Goal: Task Accomplishment & Management: Use online tool/utility

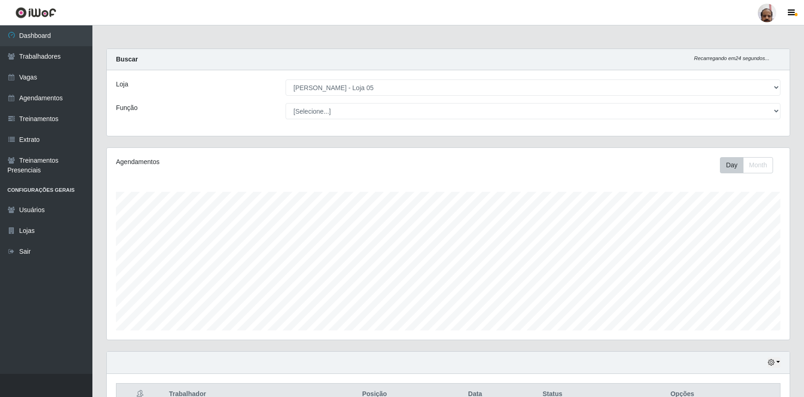
select select "252"
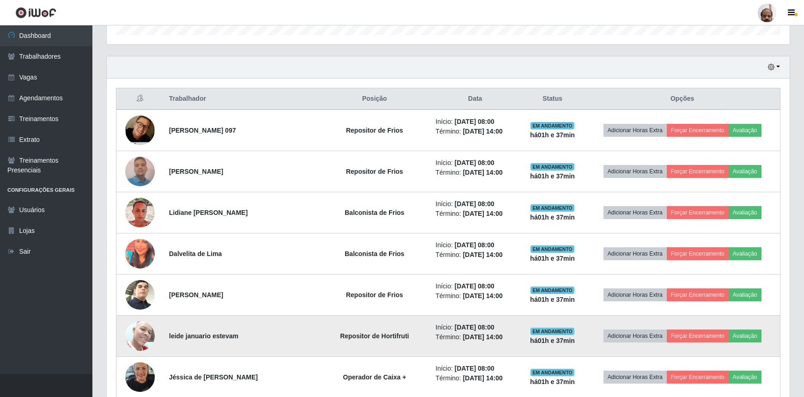
scroll to position [337, 0]
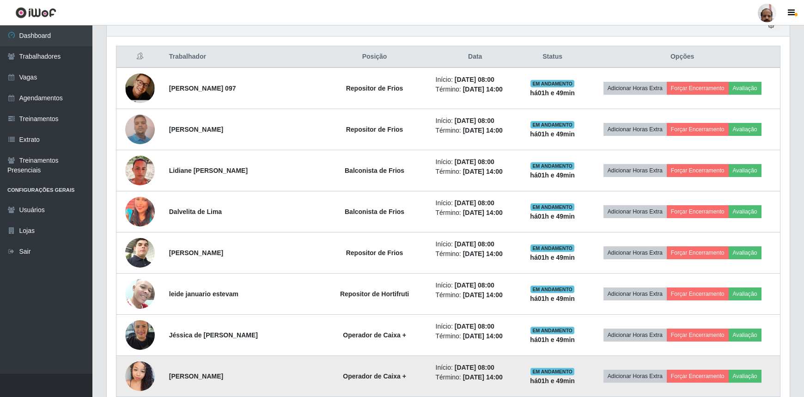
click at [142, 373] on img at bounding box center [140, 375] width 30 height 39
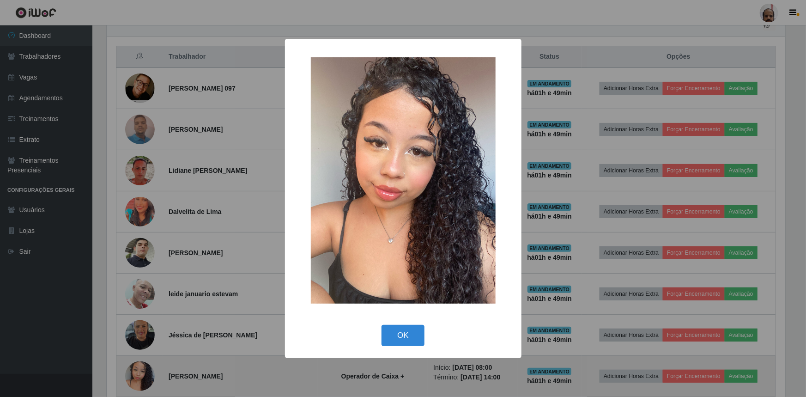
click at [142, 373] on div "× OK Cancel" at bounding box center [403, 198] width 806 height 397
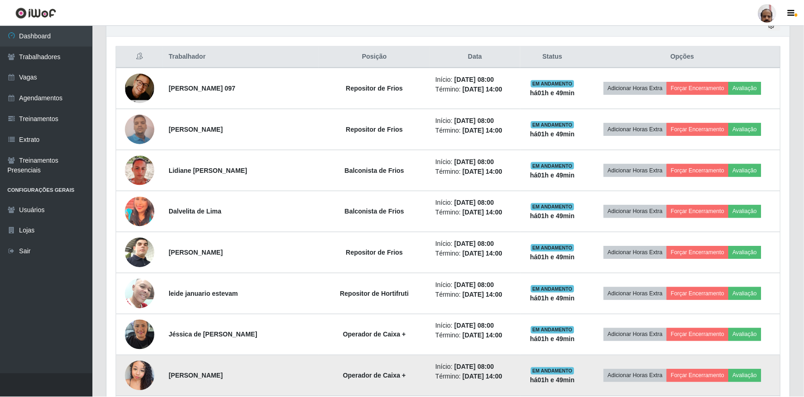
scroll to position [192, 683]
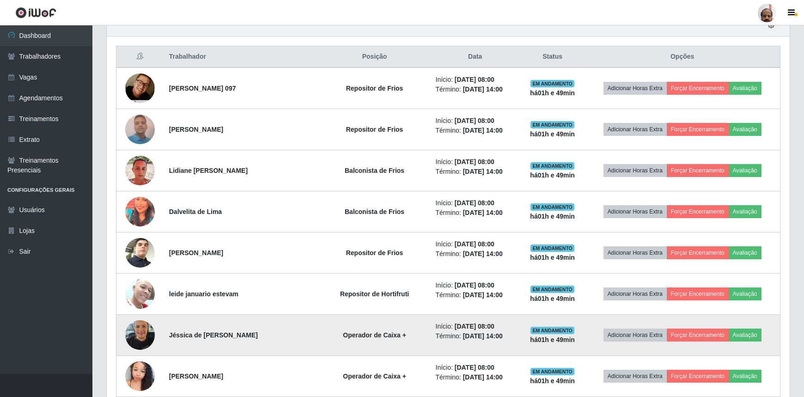
click at [143, 336] on img at bounding box center [140, 334] width 30 height 39
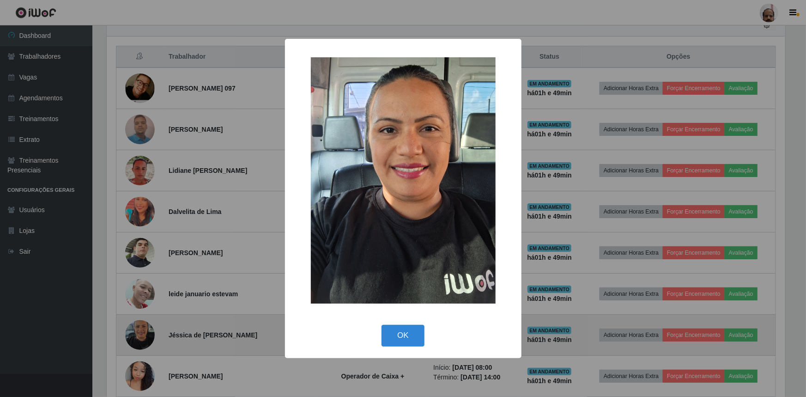
click at [143, 336] on div "× OK Cancel" at bounding box center [403, 198] width 806 height 397
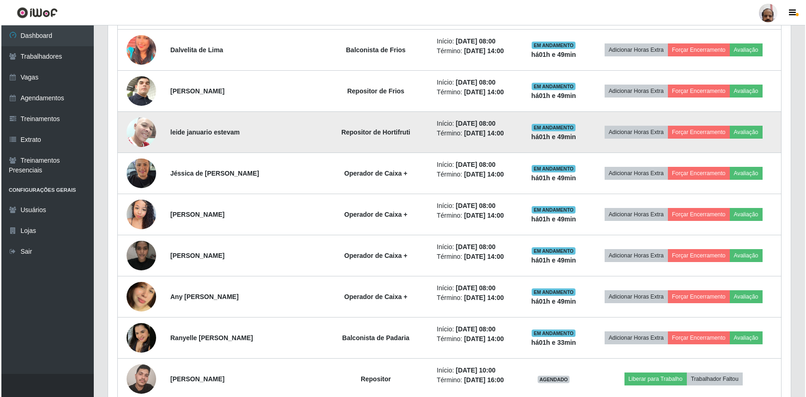
scroll to position [505, 0]
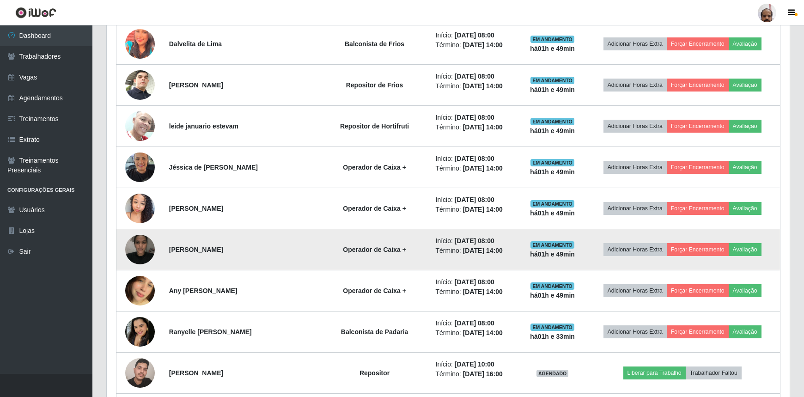
click at [146, 244] on img at bounding box center [140, 249] width 30 height 39
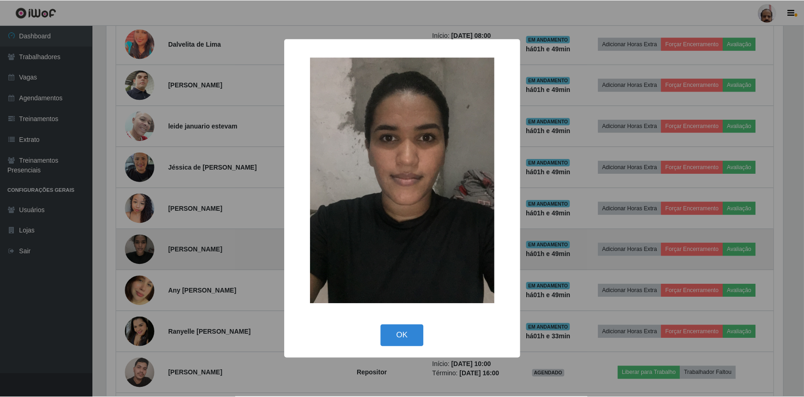
scroll to position [192, 678]
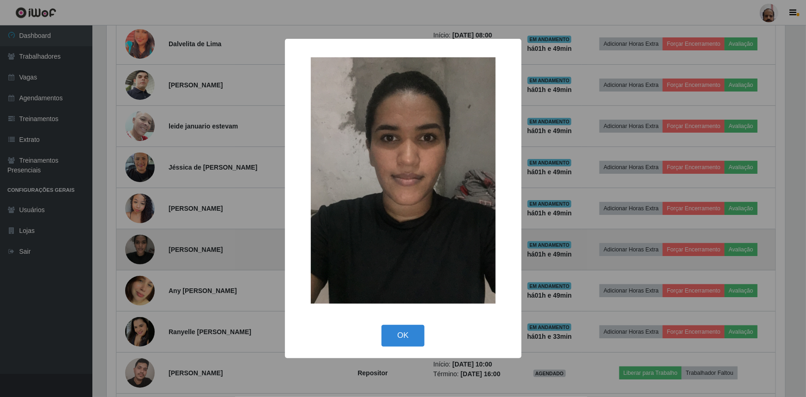
click at [146, 244] on div "× OK Cancel" at bounding box center [403, 198] width 806 height 397
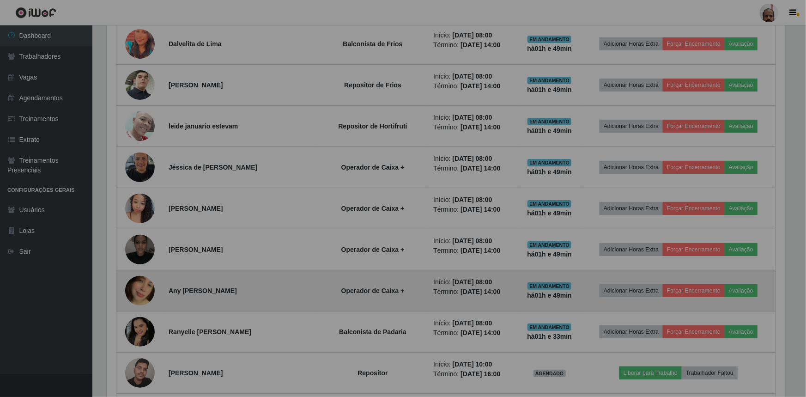
scroll to position [192, 683]
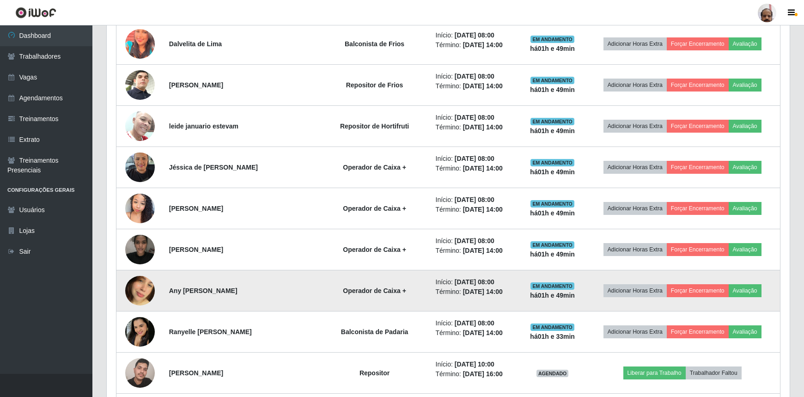
click at [148, 279] on img at bounding box center [140, 290] width 30 height 53
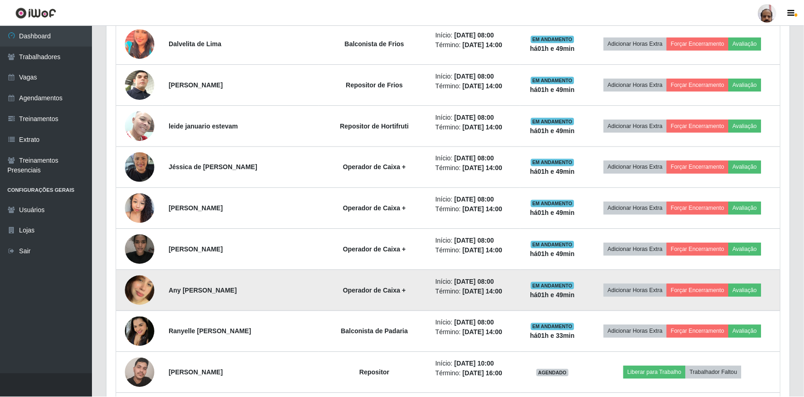
scroll to position [192, 678]
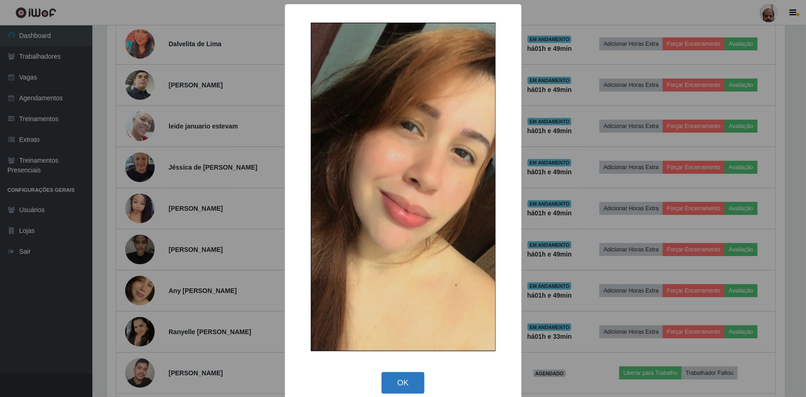
click at [411, 382] on button "OK" at bounding box center [402, 383] width 43 height 22
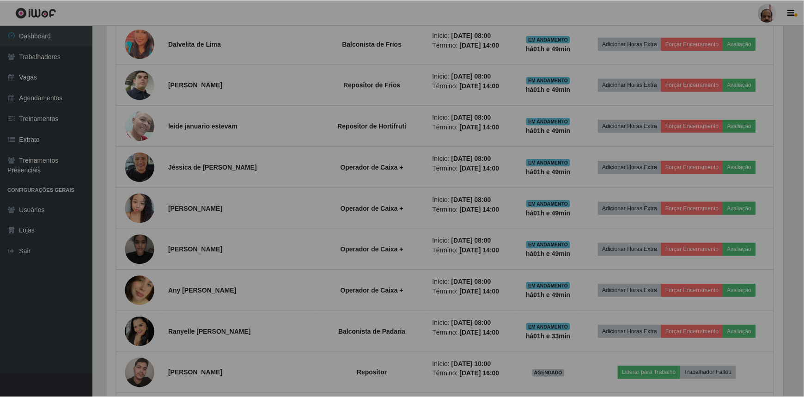
scroll to position [192, 683]
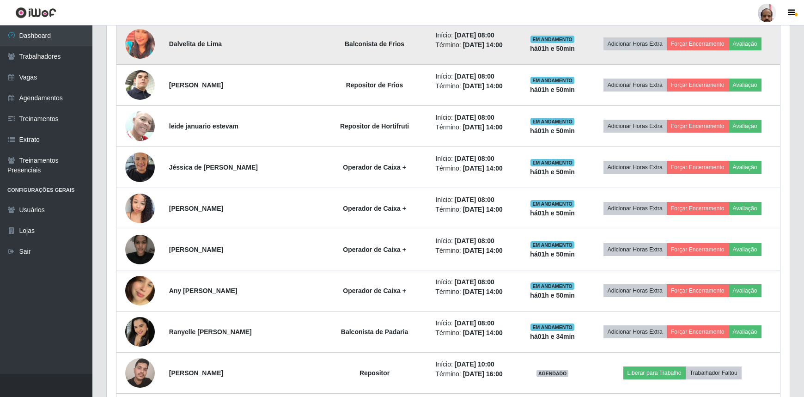
click at [147, 37] on img at bounding box center [140, 43] width 30 height 37
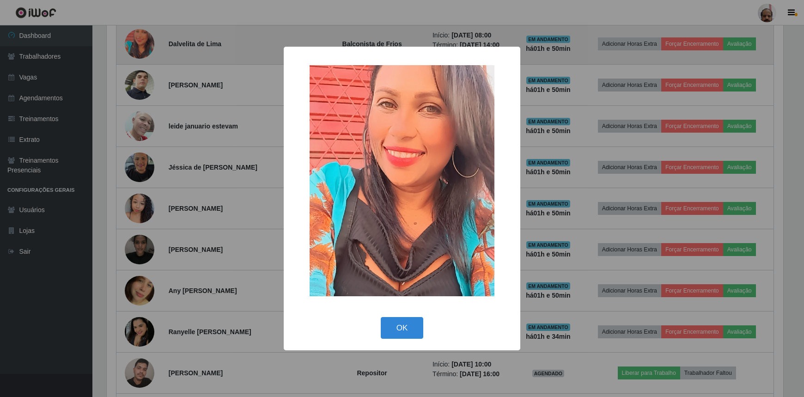
scroll to position [192, 678]
click at [147, 37] on div "× OK Cancel" at bounding box center [403, 198] width 806 height 397
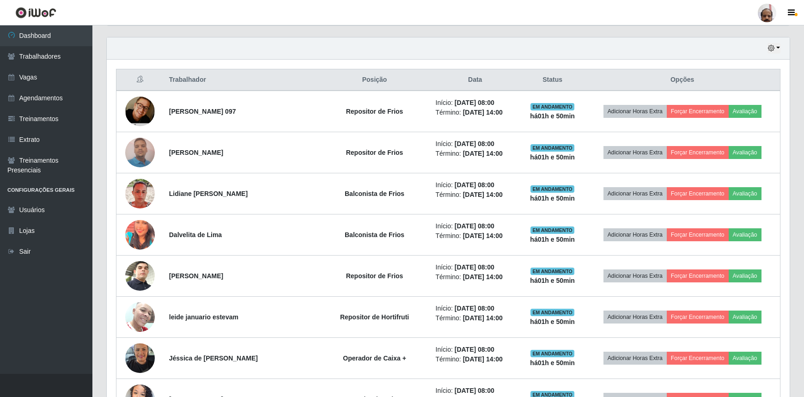
scroll to position [188, 0]
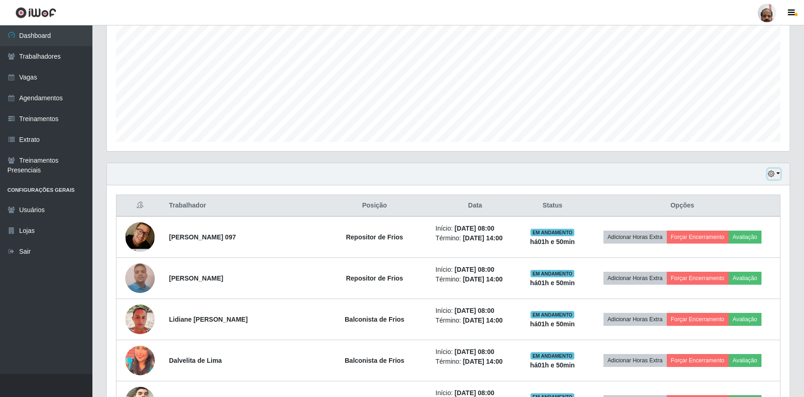
click at [778, 172] on button "button" at bounding box center [773, 174] width 13 height 11
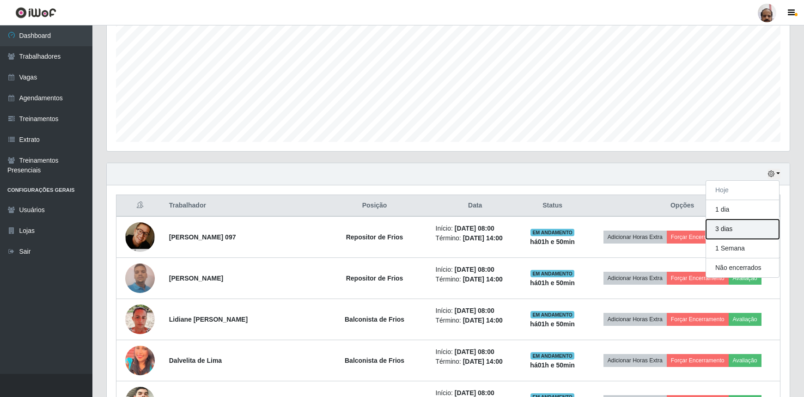
click at [750, 227] on button "3 dias" at bounding box center [742, 228] width 73 height 19
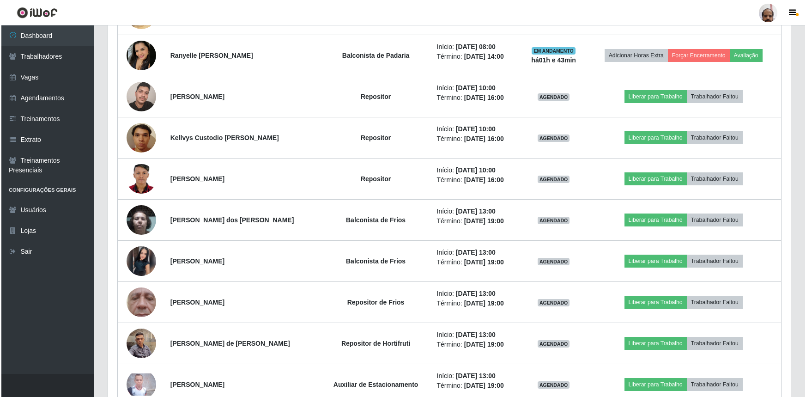
scroll to position [734, 0]
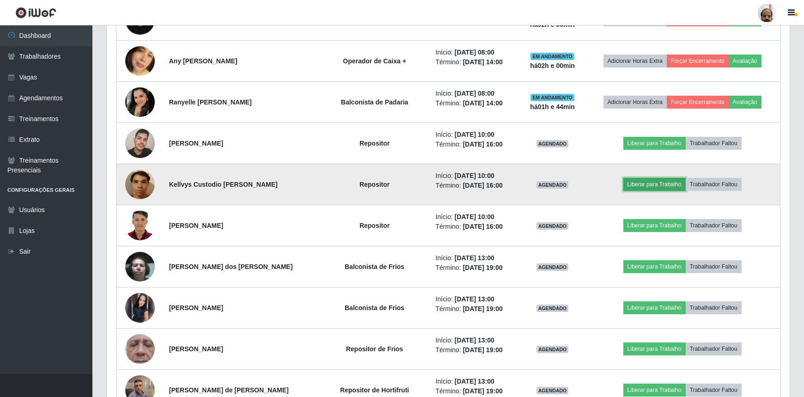
click at [647, 180] on button "Liberar para Trabalho" at bounding box center [654, 184] width 62 height 13
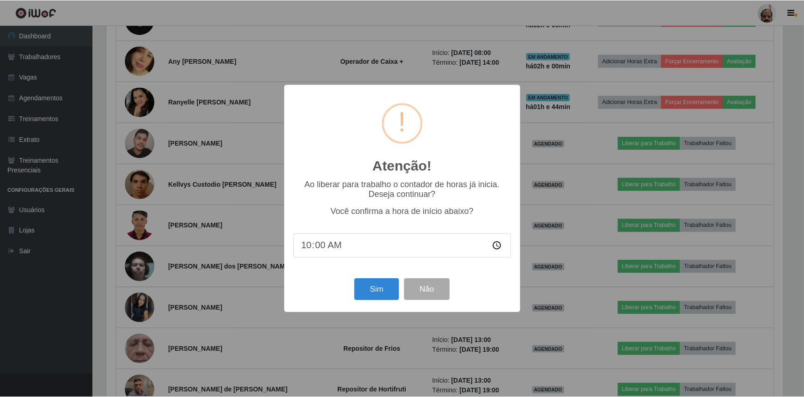
scroll to position [192, 678]
click at [386, 288] on button "Sim" at bounding box center [377, 289] width 45 height 22
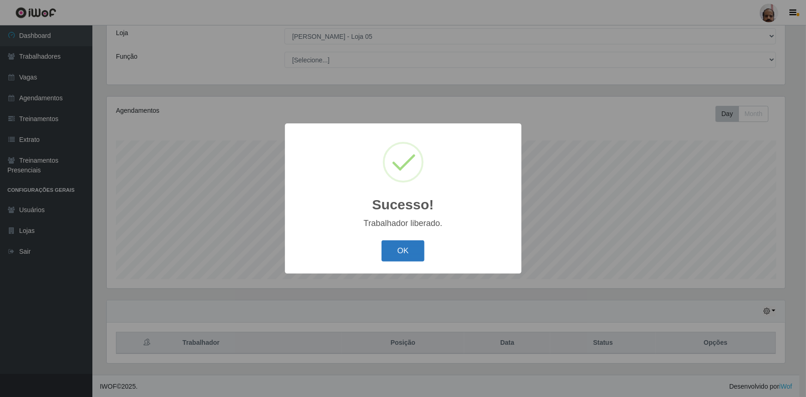
click at [413, 253] on button "OK" at bounding box center [402, 251] width 43 height 22
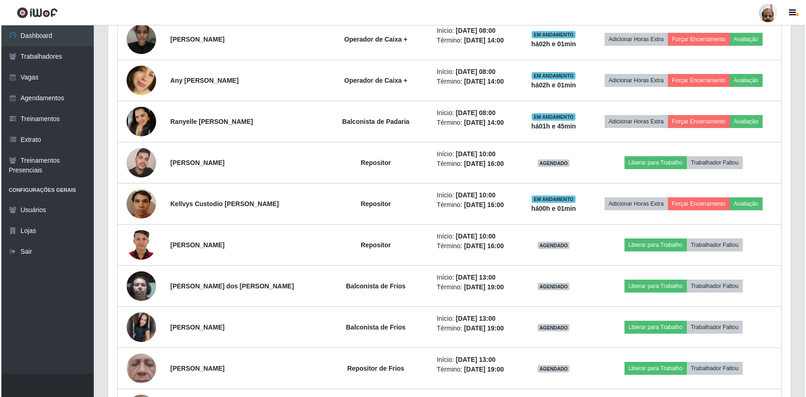
scroll to position [723, 0]
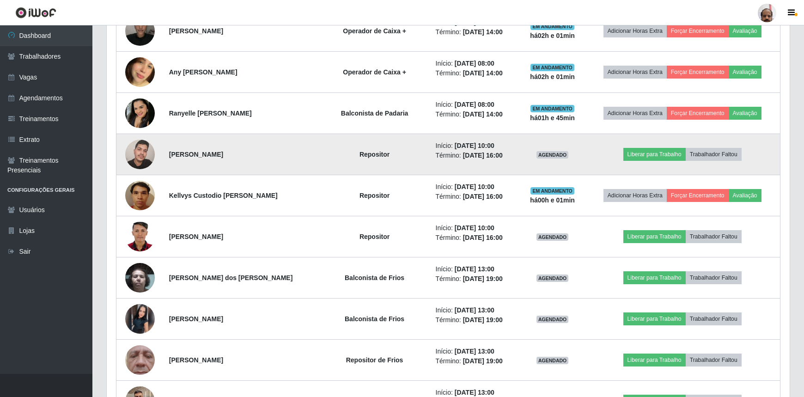
click at [145, 154] on img at bounding box center [140, 153] width 30 height 39
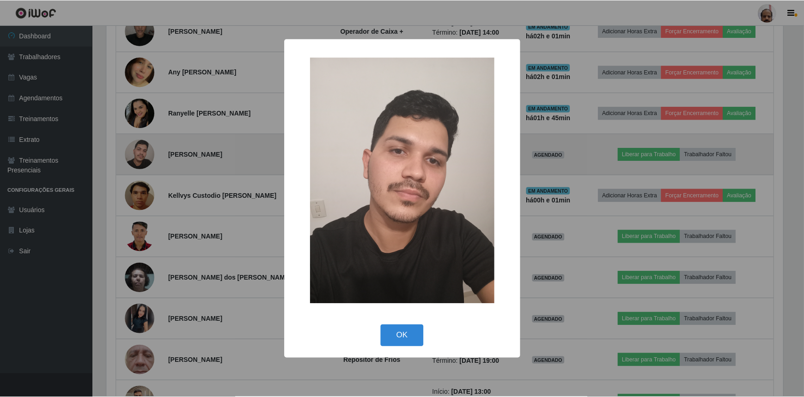
scroll to position [192, 678]
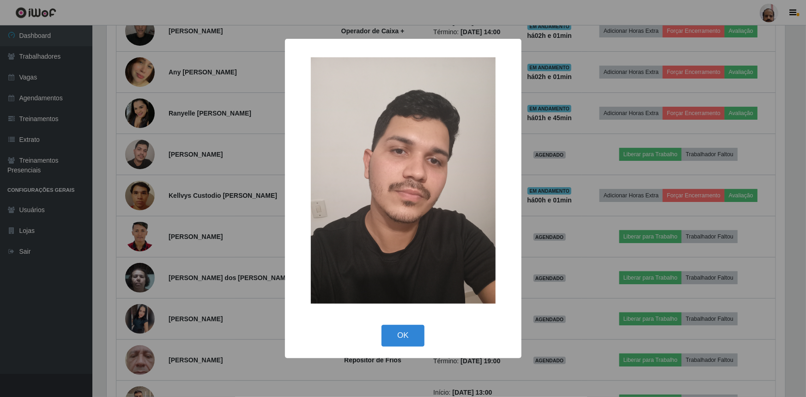
click at [145, 154] on div "× OK Cancel" at bounding box center [403, 198] width 806 height 397
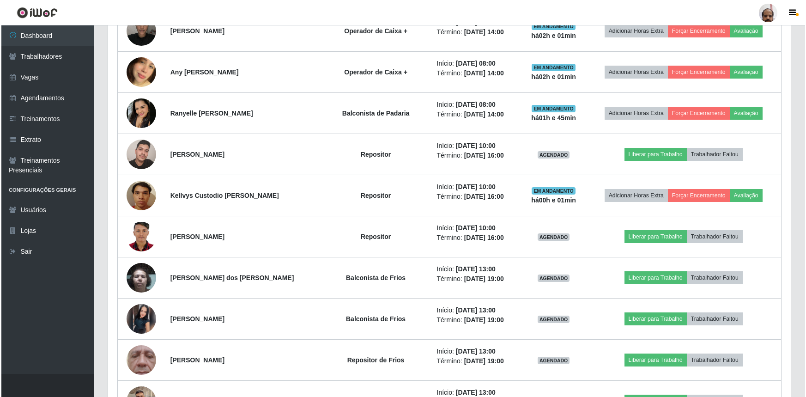
scroll to position [192, 683]
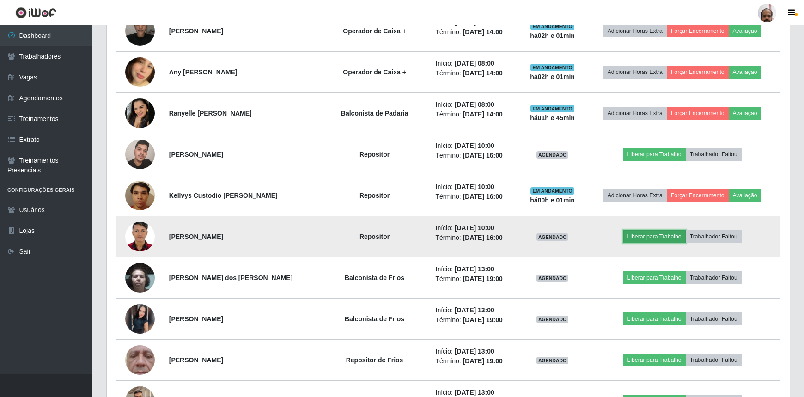
click at [665, 234] on button "Liberar para Trabalho" at bounding box center [654, 236] width 62 height 13
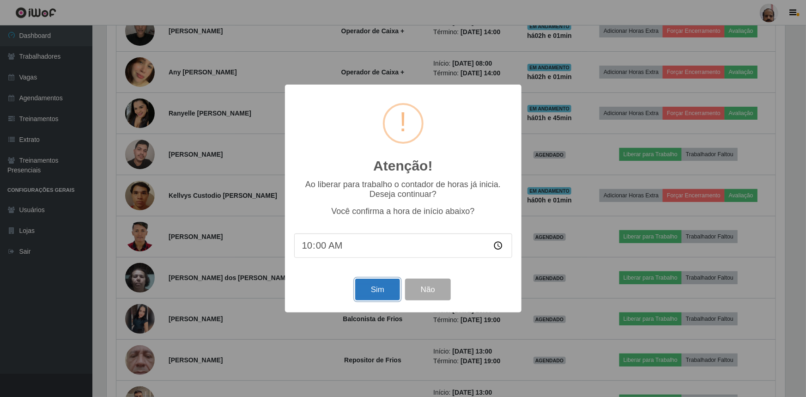
click at [379, 284] on button "Sim" at bounding box center [377, 289] width 45 height 22
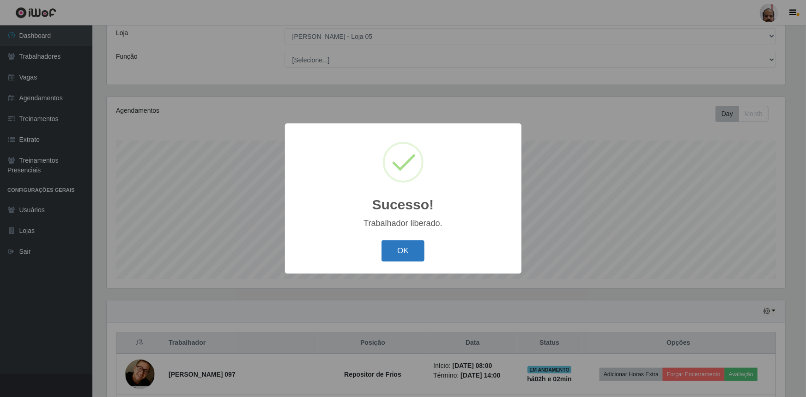
click at [411, 251] on button "OK" at bounding box center [402, 251] width 43 height 22
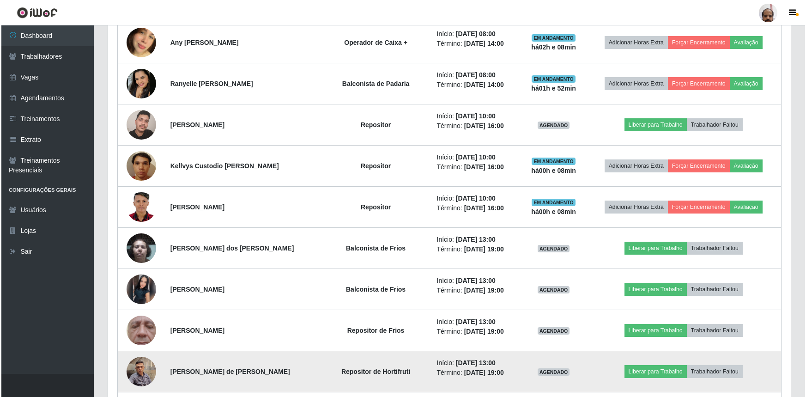
scroll to position [738, 0]
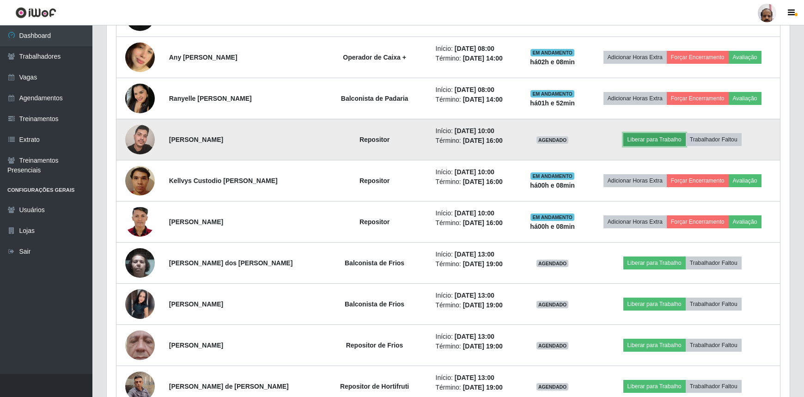
click at [665, 138] on button "Liberar para Trabalho" at bounding box center [654, 139] width 62 height 13
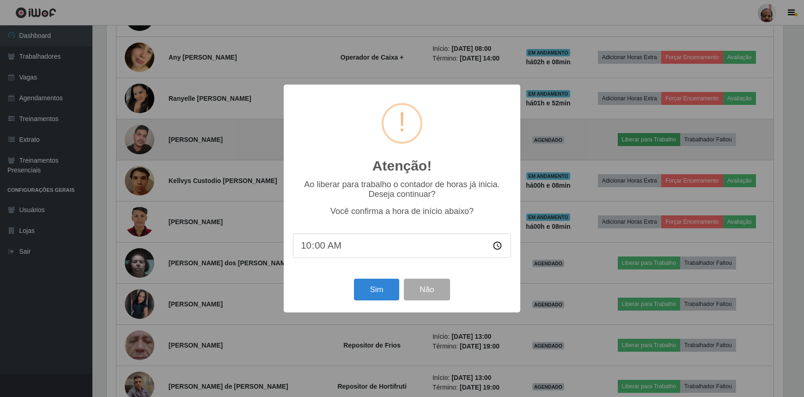
scroll to position [192, 678]
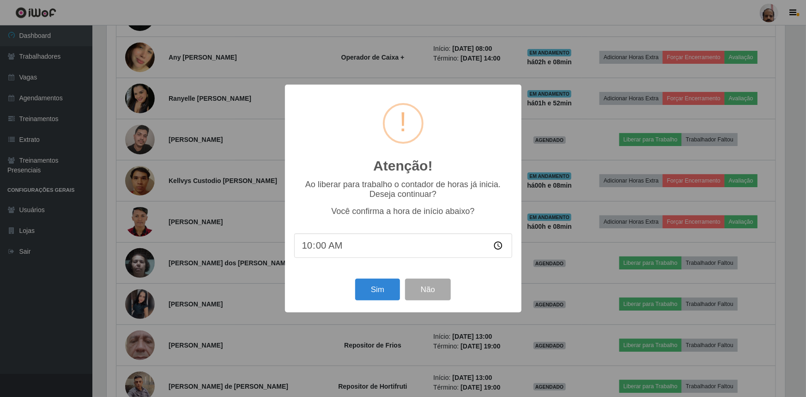
click at [323, 245] on input "10:00" at bounding box center [403, 245] width 218 height 24
type input "10:08"
click at [383, 293] on button "Sim" at bounding box center [377, 289] width 45 height 22
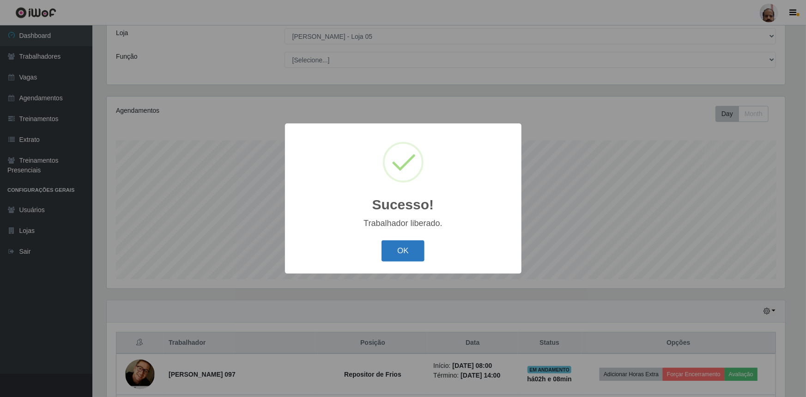
click at [419, 245] on button "OK" at bounding box center [402, 251] width 43 height 22
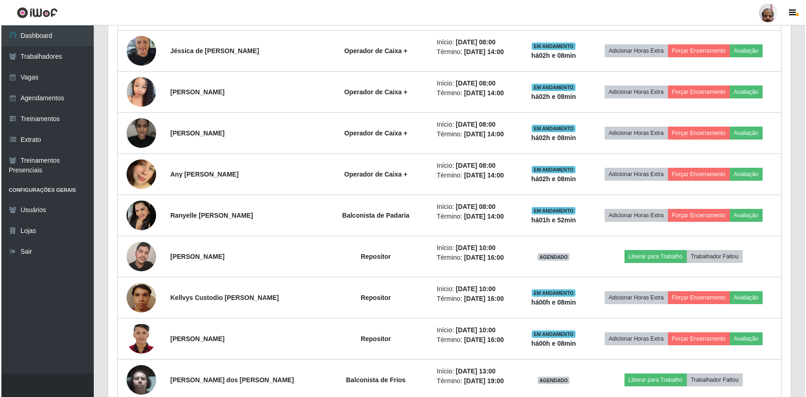
scroll to position [639, 0]
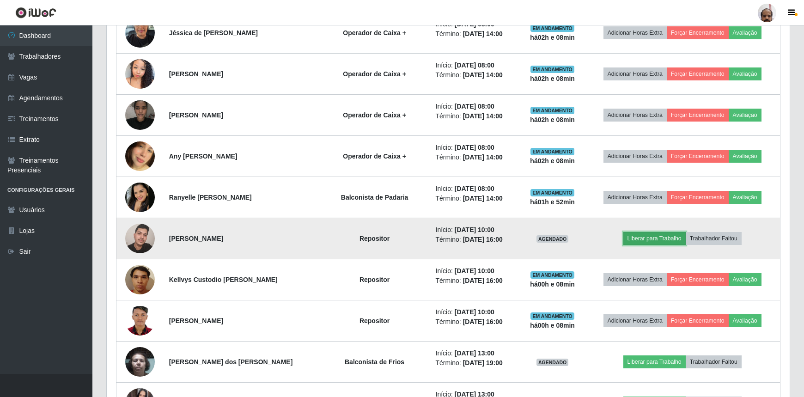
click at [643, 239] on button "Liberar para Trabalho" at bounding box center [654, 238] width 62 height 13
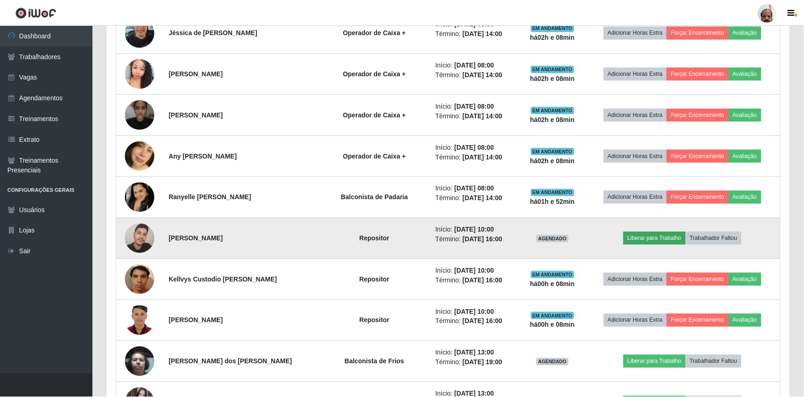
scroll to position [192, 678]
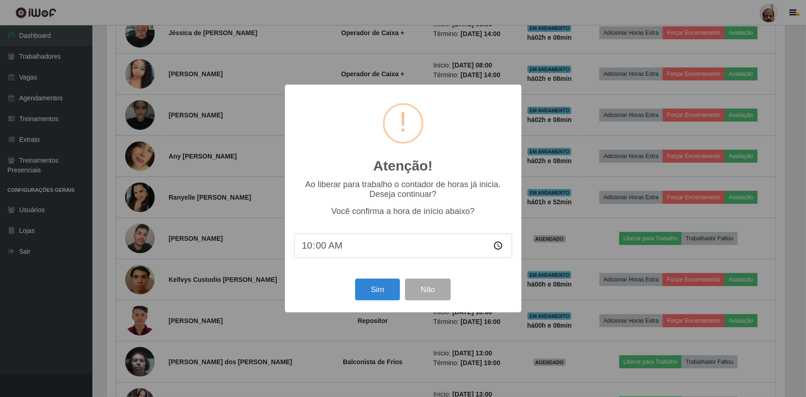
click at [319, 249] on input "10:00" at bounding box center [403, 245] width 218 height 24
type input "10:08"
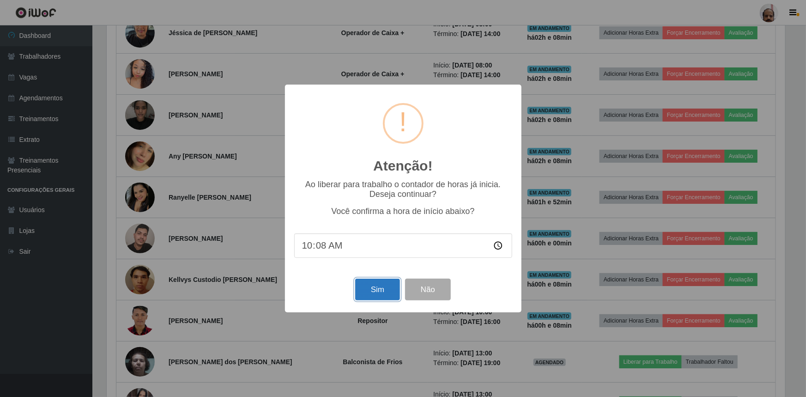
click at [367, 288] on button "Sim" at bounding box center [377, 289] width 45 height 22
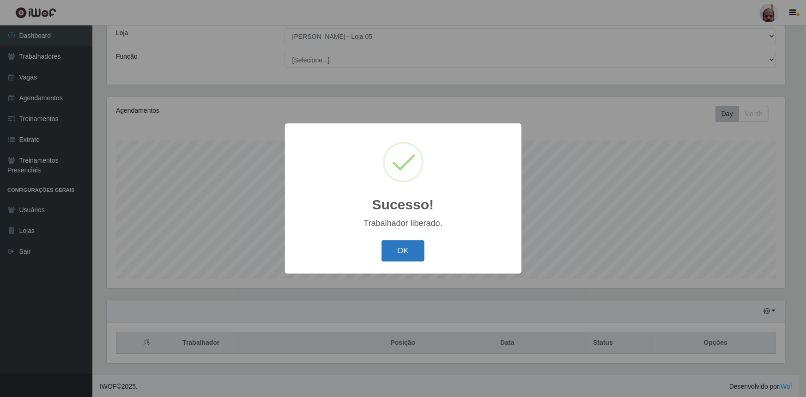
click at [394, 253] on button "OK" at bounding box center [402, 251] width 43 height 22
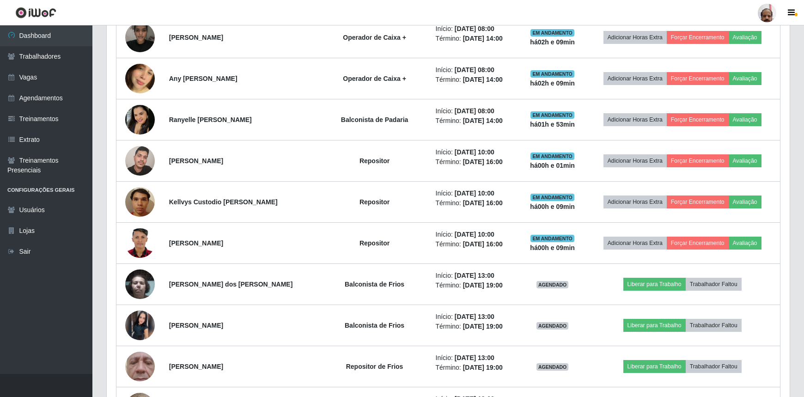
scroll to position [765, 0]
